Goal: Navigation & Orientation: Find specific page/section

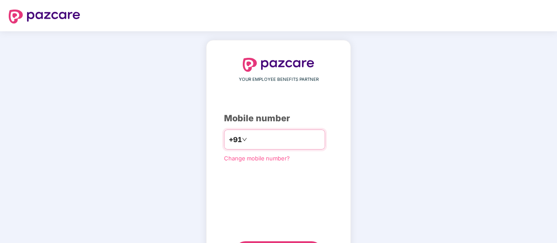
click at [260, 137] on input "number" at bounding box center [284, 140] width 71 height 14
type input "**********"
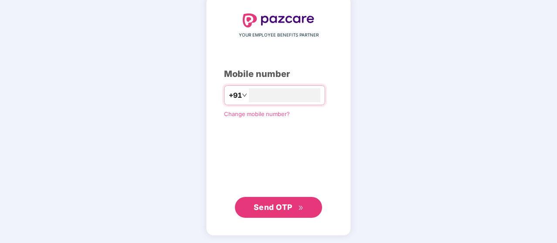
click at [260, 202] on span "Send OTP" at bounding box center [278, 208] width 50 height 12
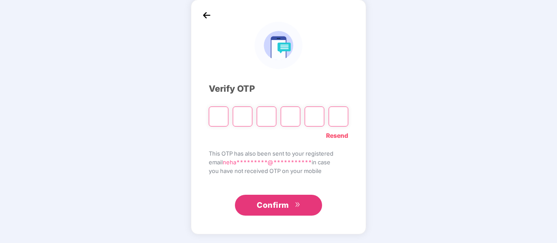
scroll to position [40, 0]
type input "*"
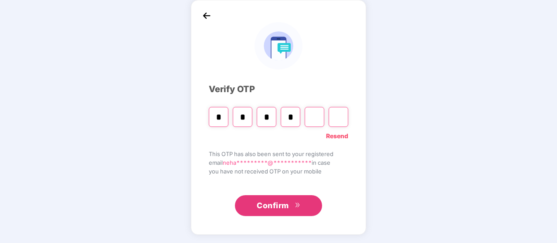
type input "*"
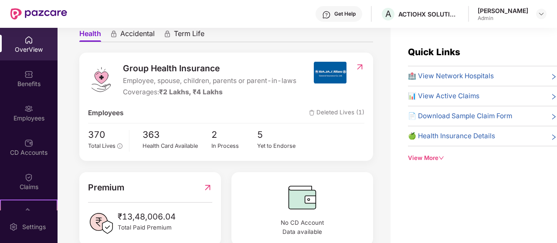
scroll to position [87, 0]
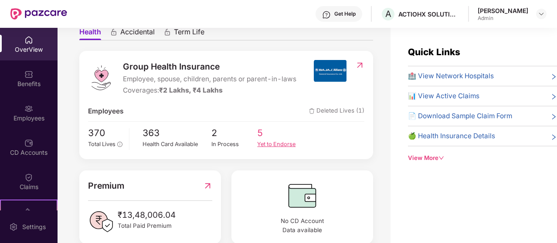
click at [283, 145] on div "Yet to Endorse" at bounding box center [280, 144] width 46 height 9
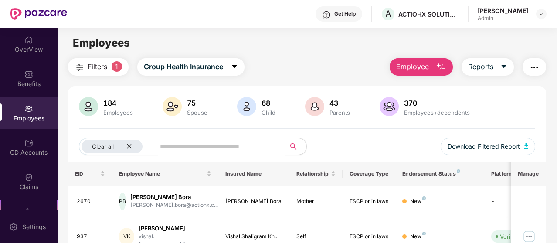
click at [32, 116] on div "Employees" at bounding box center [28, 118] width 57 height 9
click at [28, 119] on div "Employees" at bounding box center [28, 118] width 57 height 9
click at [31, 155] on div "CD Accounts" at bounding box center [28, 153] width 57 height 9
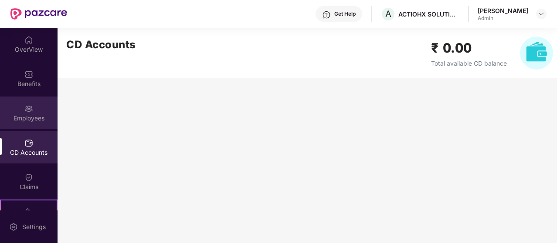
click at [30, 107] on img at bounding box center [28, 109] width 9 height 9
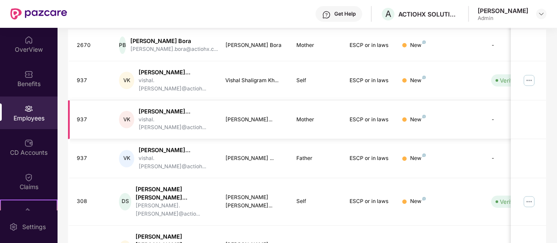
scroll to position [174, 0]
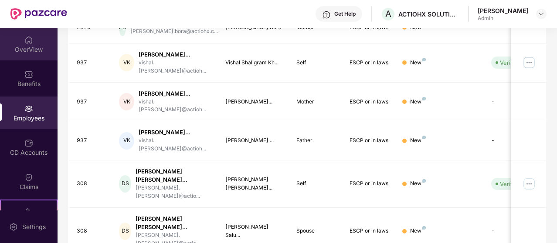
click at [33, 49] on div "OverView" at bounding box center [28, 49] width 57 height 9
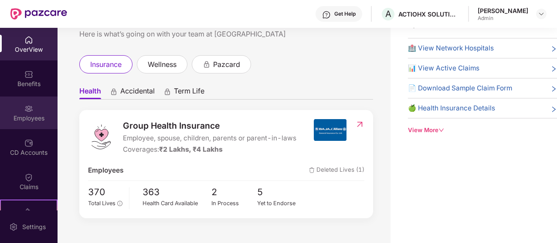
click at [23, 124] on div "Employees" at bounding box center [28, 113] width 57 height 33
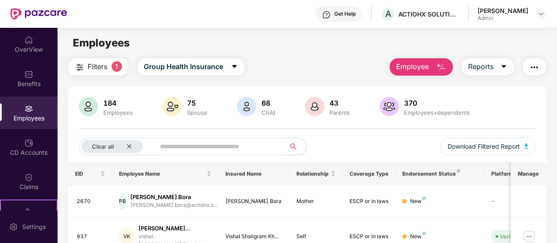
drag, startPoint x: 106, startPoint y: 108, endPoint x: 109, endPoint y: 115, distance: 7.4
click at [108, 111] on div "184 Employees" at bounding box center [118, 107] width 37 height 18
click at [131, 144] on icon "close" at bounding box center [129, 147] width 6 height 6
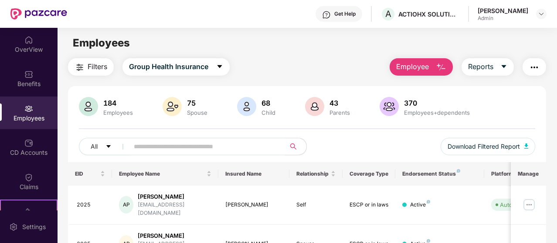
click at [111, 110] on div "Employees" at bounding box center [117, 112] width 33 height 7
click at [38, 47] on div "OverView" at bounding box center [28, 49] width 57 height 9
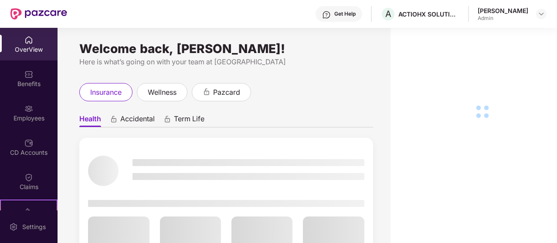
click at [34, 80] on div "Benefits" at bounding box center [28, 84] width 57 height 9
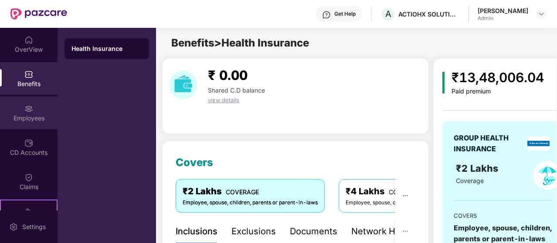
click at [28, 118] on div "Employees" at bounding box center [28, 118] width 57 height 9
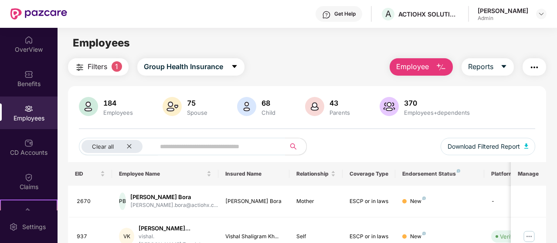
click at [323, 56] on main "Employees Filters 1 Group Health Insurance Employee Reports 184 Employees 75 Sp…" at bounding box center [306, 149] width 499 height 243
